Goal: Task Accomplishment & Management: Manage account settings

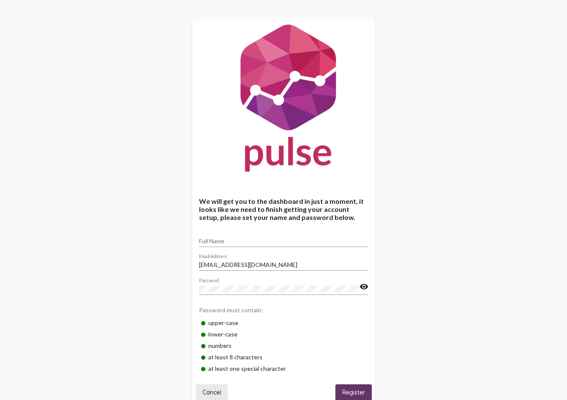
click at [213, 386] on button "Cancel" at bounding box center [212, 392] width 32 height 16
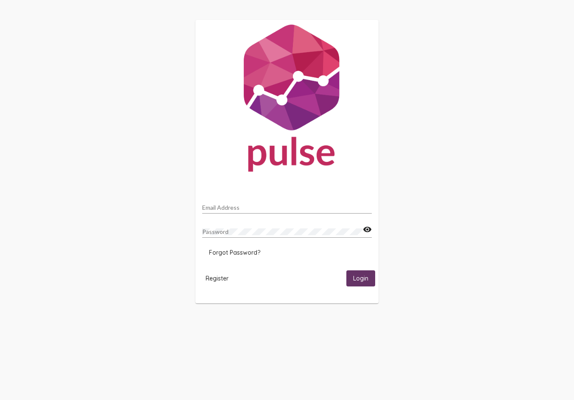
type input "[EMAIL_ADDRESS][DOMAIN_NAME]"
click at [356, 277] on span "Login" at bounding box center [360, 279] width 15 height 8
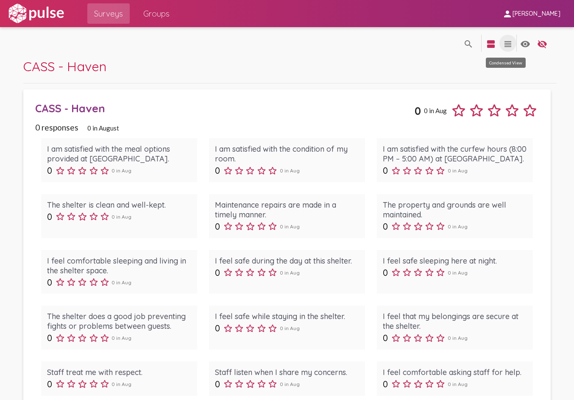
click at [503, 47] on mat-icon "view_headline" at bounding box center [508, 44] width 10 height 10
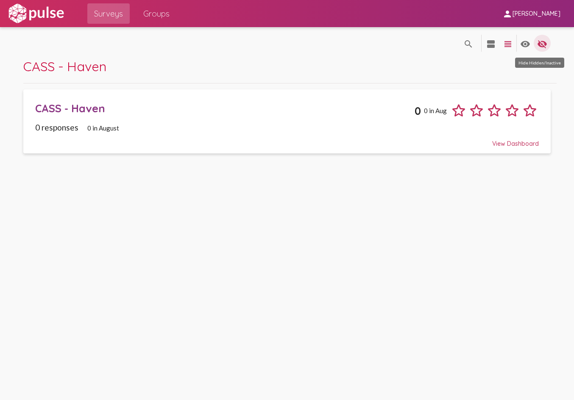
click at [546, 47] on mat-icon "visibility_off" at bounding box center [542, 44] width 10 height 10
click at [525, 45] on mat-icon "visibility" at bounding box center [525, 44] width 10 height 10
click at [545, 47] on mat-icon "visibility_off" at bounding box center [542, 44] width 10 height 10
click at [526, 45] on mat-icon "visibility" at bounding box center [525, 44] width 10 height 10
click at [149, 15] on span "Groups" at bounding box center [156, 13] width 26 height 15
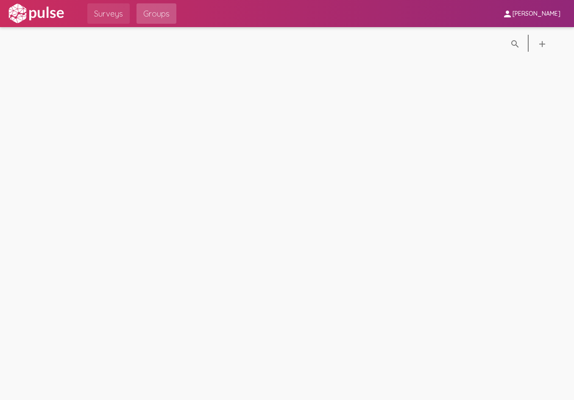
click at [108, 14] on span "Surveys" at bounding box center [108, 13] width 29 height 15
